Goal: Find specific page/section: Find specific page/section

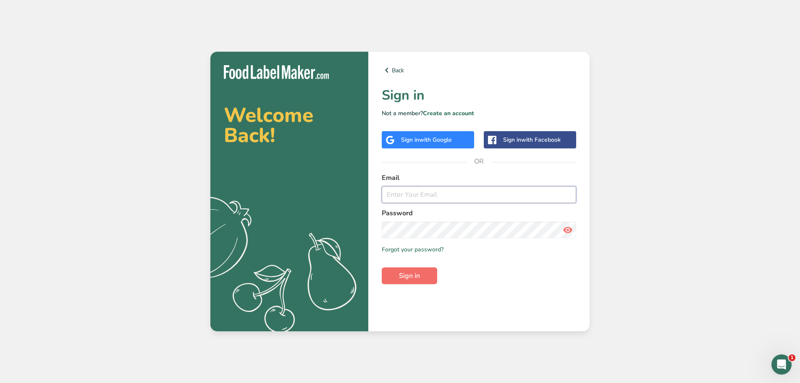
type input "[PERSON_NAME][EMAIL_ADDRESS][DOMAIN_NAME]"
click at [422, 276] on button "Sign in" at bounding box center [409, 275] width 55 height 17
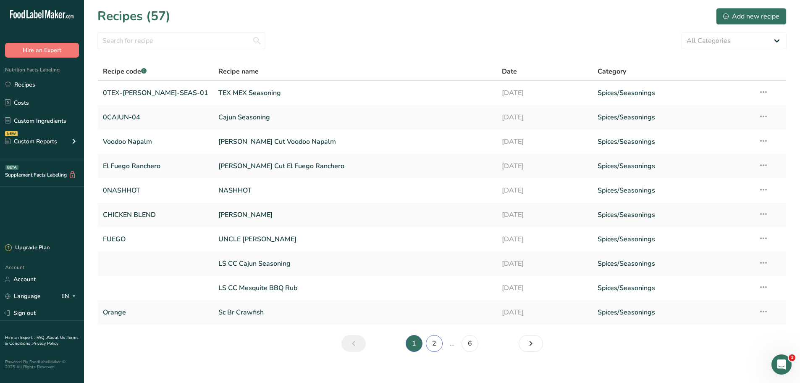
click at [431, 344] on link "2" at bounding box center [434, 343] width 17 height 17
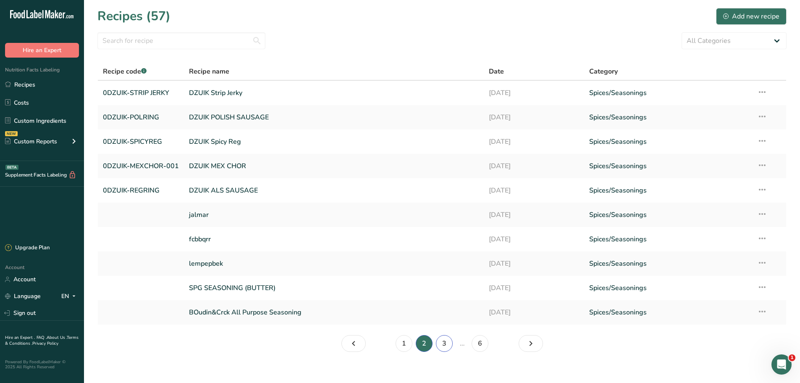
click at [443, 341] on link "3" at bounding box center [444, 343] width 17 height 17
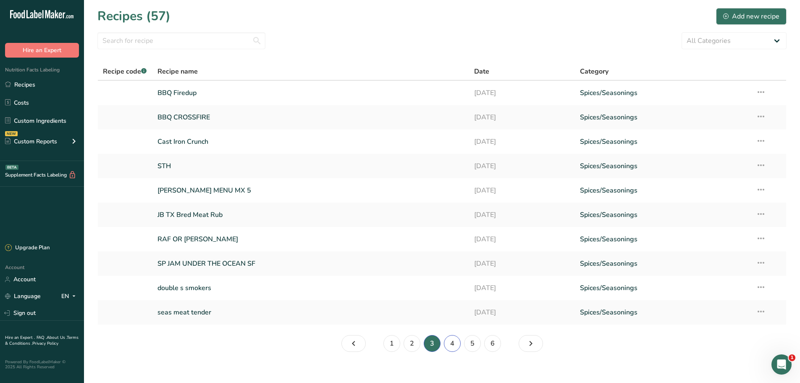
click at [451, 344] on link "4" at bounding box center [452, 343] width 17 height 17
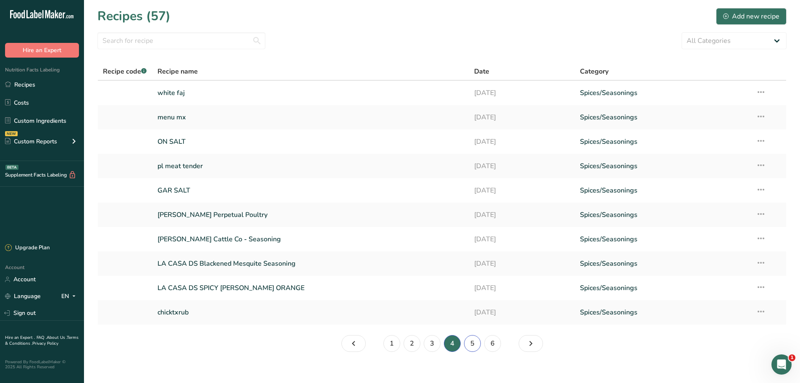
click at [475, 345] on link "5" at bounding box center [472, 343] width 17 height 17
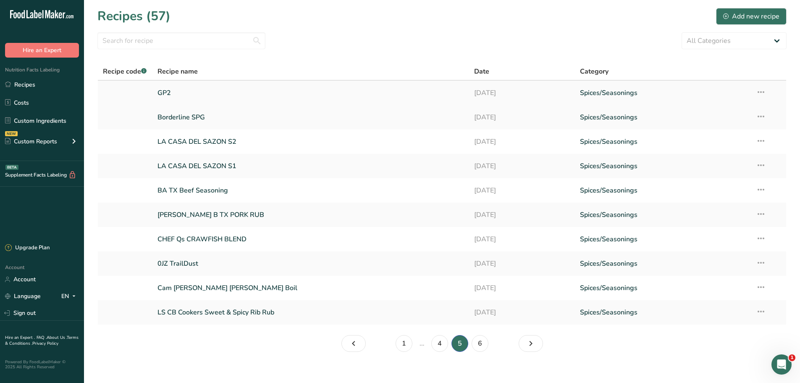
click at [168, 94] on link "GP2" at bounding box center [310, 93] width 307 height 18
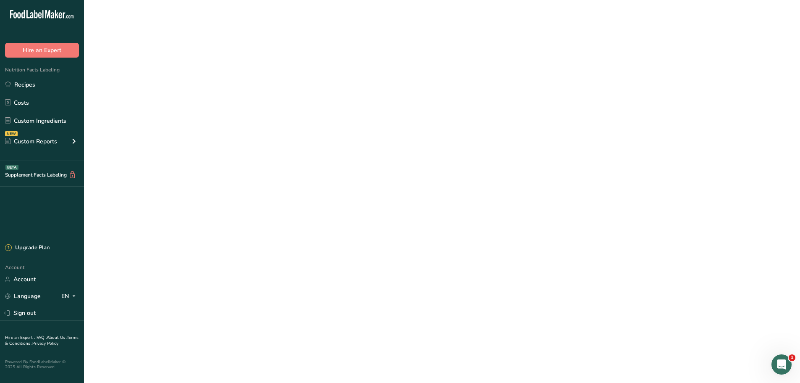
click at [168, 94] on link "GP2" at bounding box center [310, 93] width 307 height 18
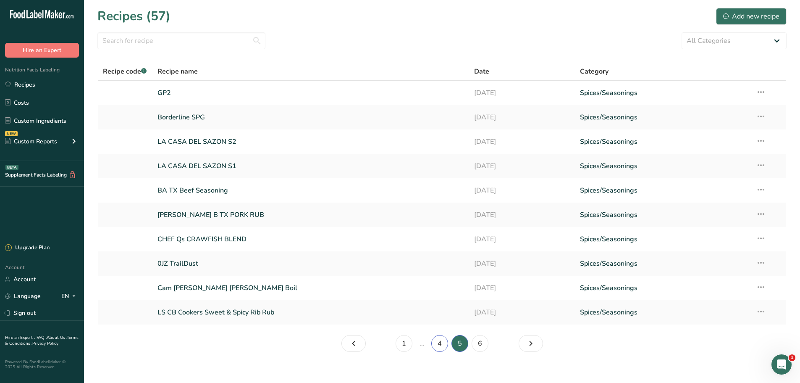
click at [441, 343] on link "4" at bounding box center [439, 343] width 17 height 17
